Goal: Download file/media

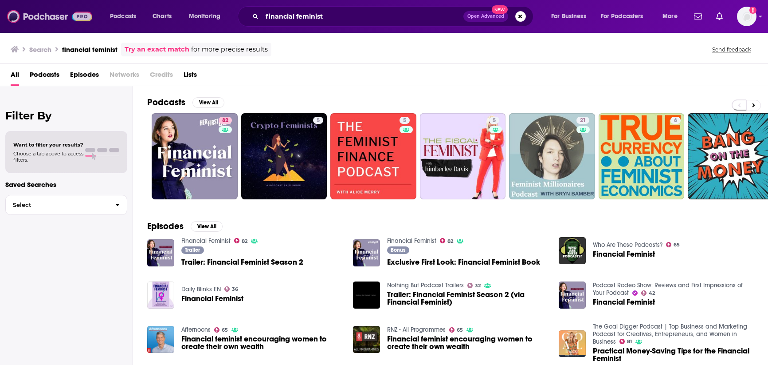
click at [46, 14] on img at bounding box center [49, 16] width 85 height 17
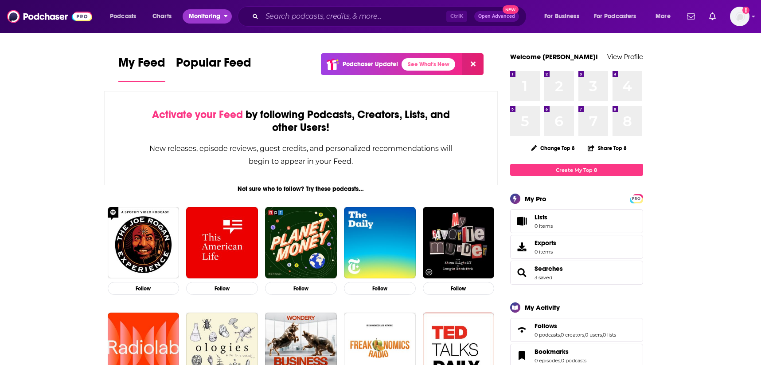
click at [221, 11] on button "Monitoring" at bounding box center [207, 16] width 49 height 14
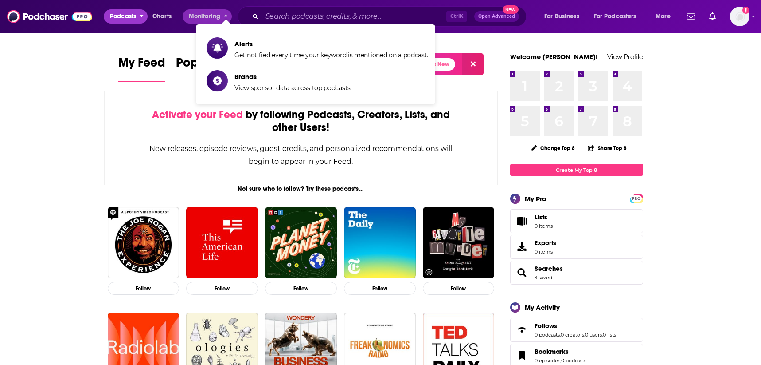
click at [138, 20] on button "Podcasts" at bounding box center [126, 16] width 44 height 14
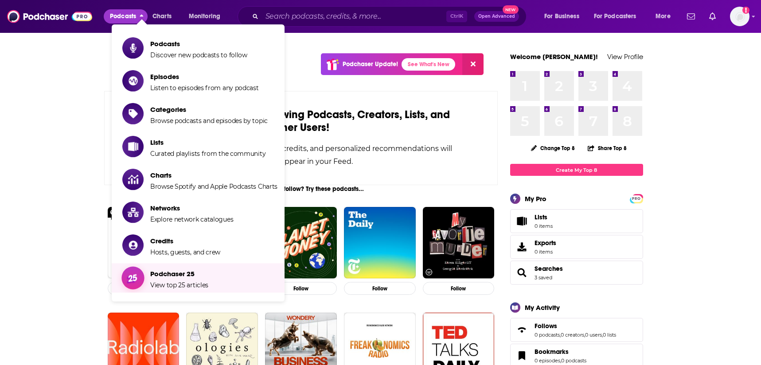
click at [185, 278] on span "Podchaser 25 View top 25 articles" at bounding box center [179, 278] width 58 height 22
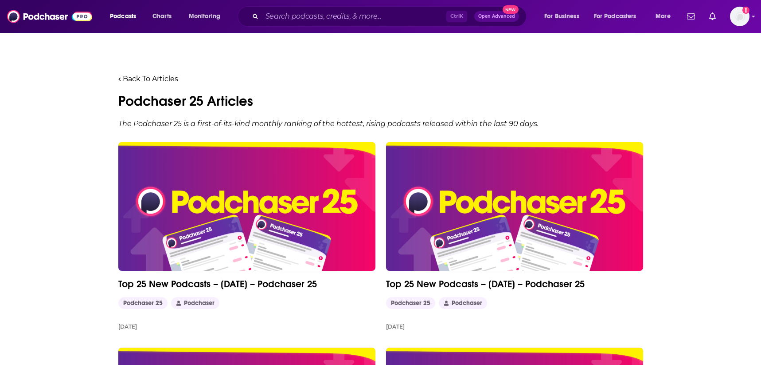
scroll to position [44, 0]
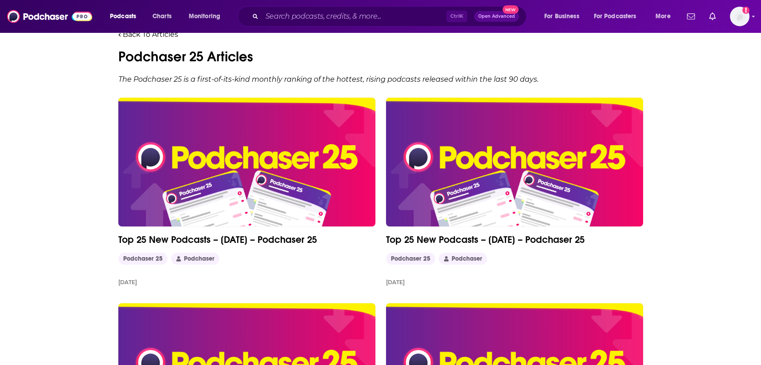
click at [334, 183] on img at bounding box center [246, 162] width 257 height 129
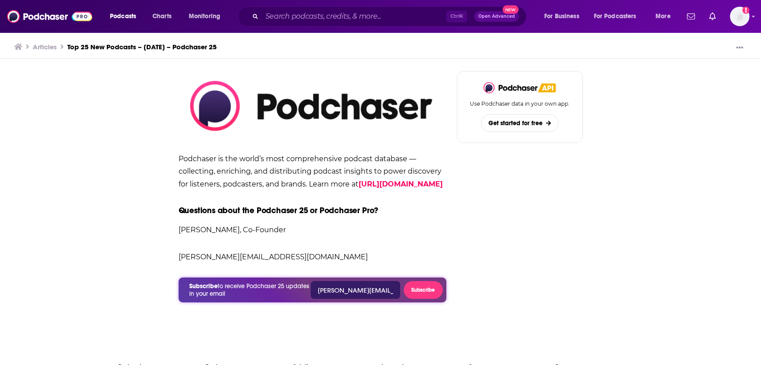
scroll to position [1286, 0]
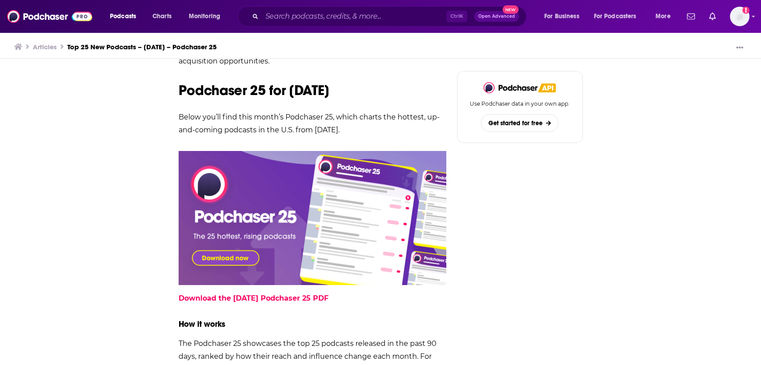
scroll to position [887, 0]
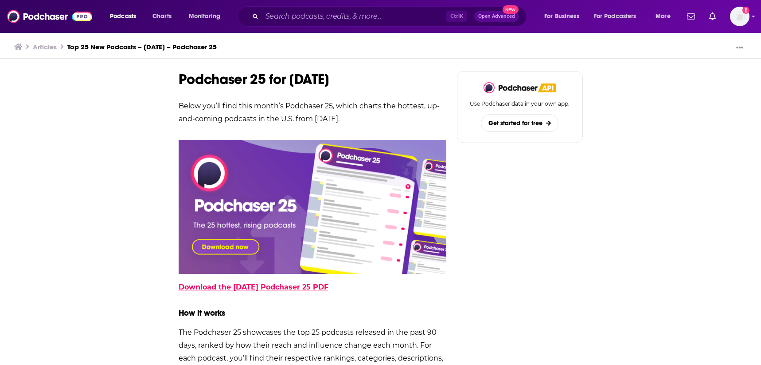
click at [258, 289] on link "Download the [DATE] Podchaser 25 PDF" at bounding box center [254, 286] width 150 height 8
